Goal: Task Accomplishment & Management: Manage account settings

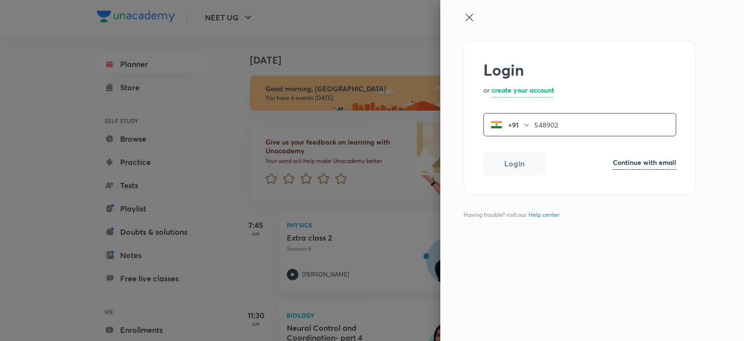
type input "548902"
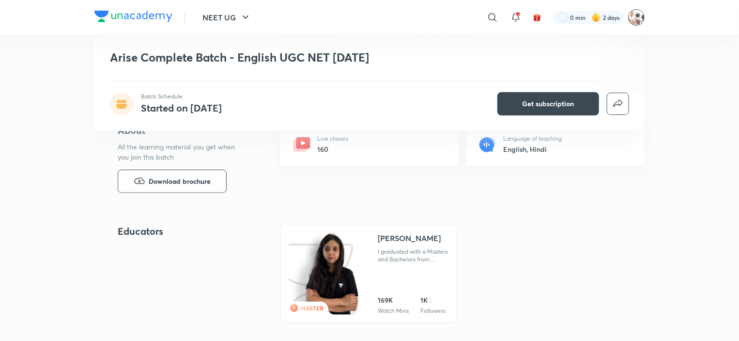
click at [639, 19] on img at bounding box center [637, 17] width 16 height 16
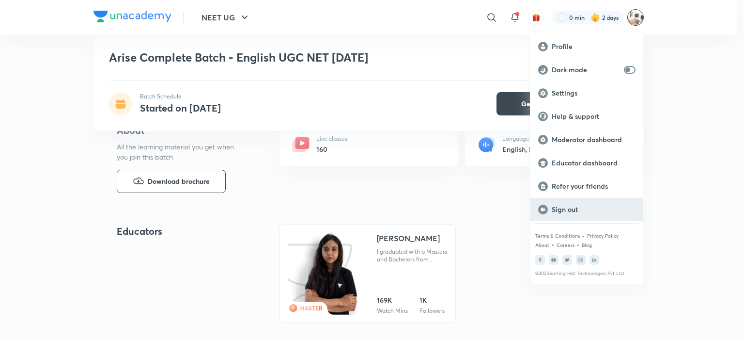
click at [567, 208] on p "Sign out" at bounding box center [594, 209] width 84 height 9
